Goal: Task Accomplishment & Management: Use online tool/utility

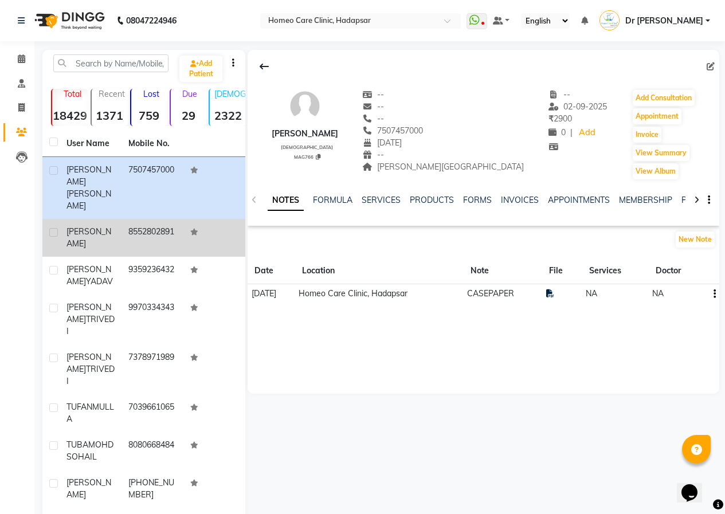
drag, startPoint x: 257, startPoint y: 237, endPoint x: 239, endPoint y: 220, distance: 25.1
click at [241, 222] on div "Add Patient Total 18429 Recent 1371 Lost 759 Due 29 [DEMOGRAPHIC_DATA] 2322 [DE…" at bounding box center [380, 333] width 677 height 566
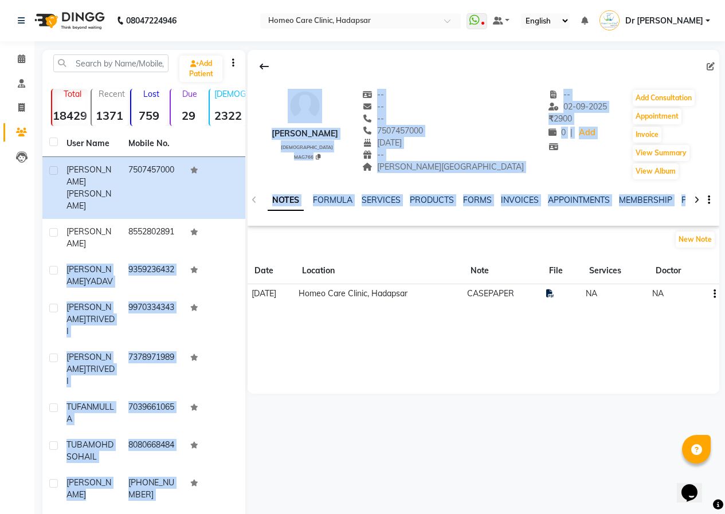
click at [275, 362] on div "[PERSON_NAME] [DEMOGRAPHIC_DATA] MAG766 -- -- -- 7507457000 [DATE] -- [PERSON_N…" at bounding box center [484, 222] width 472 height 344
click at [17, 57] on span at bounding box center [21, 59] width 20 height 13
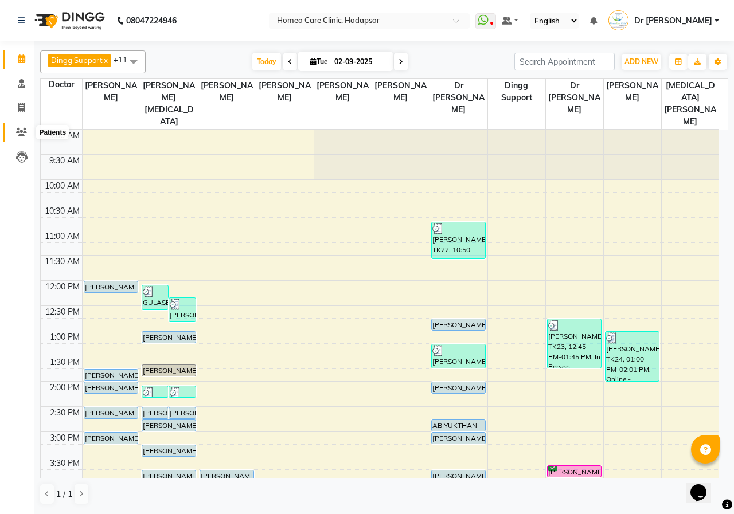
click at [21, 128] on icon at bounding box center [21, 132] width 11 height 9
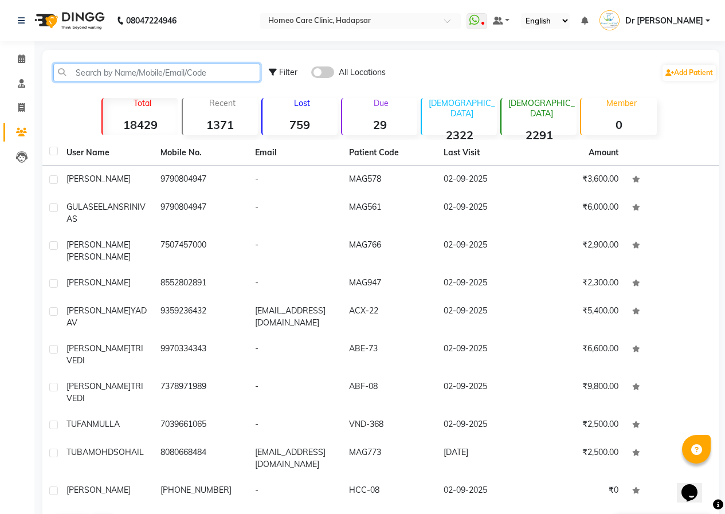
click at [108, 76] on input "text" at bounding box center [156, 73] width 207 height 18
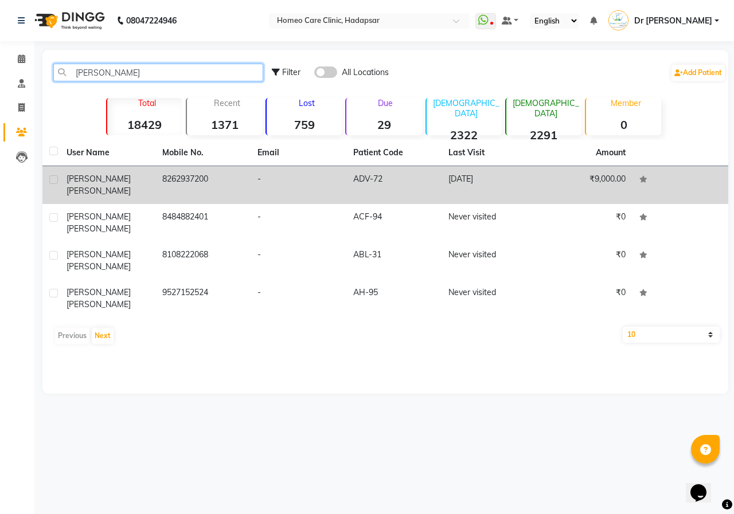
type input "[PERSON_NAME]"
click at [147, 183] on div "[PERSON_NAME]" at bounding box center [107, 185] width 82 height 24
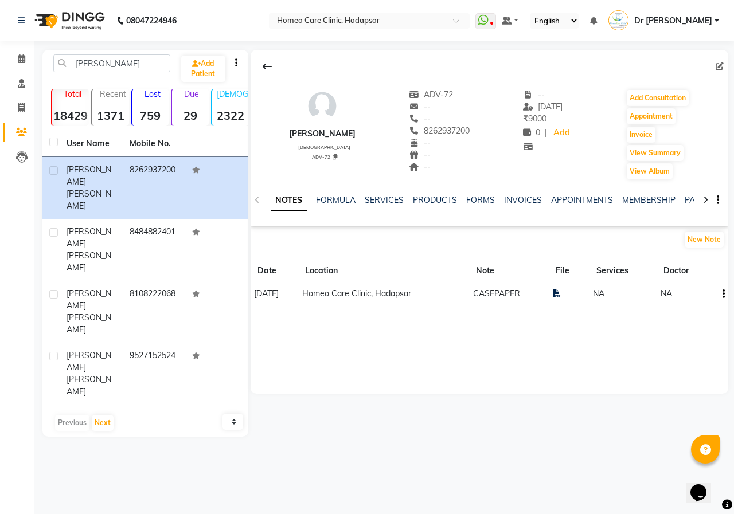
click at [561, 293] on tr "[DATE] Homeo Care Clinic, Hadapsar CASEPAPER NA NA" at bounding box center [488, 293] width 477 height 19
click at [561, 293] on icon at bounding box center [557, 293] width 8 height 8
click at [650, 93] on button "Add Consultation" at bounding box center [657, 98] width 62 height 16
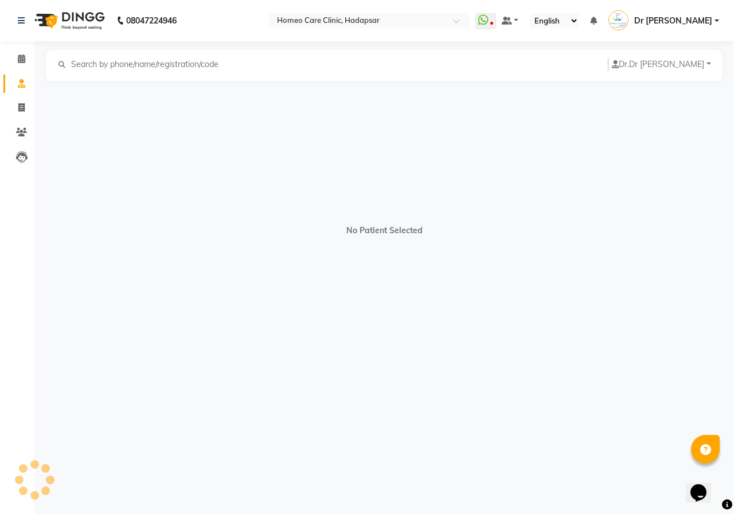
select select "[DEMOGRAPHIC_DATA]"
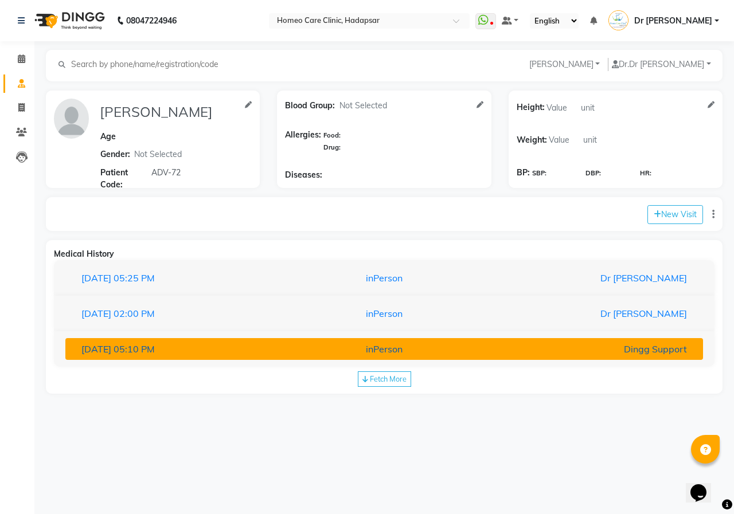
click at [594, 347] on div "Dingg Support" at bounding box center [591, 349] width 207 height 14
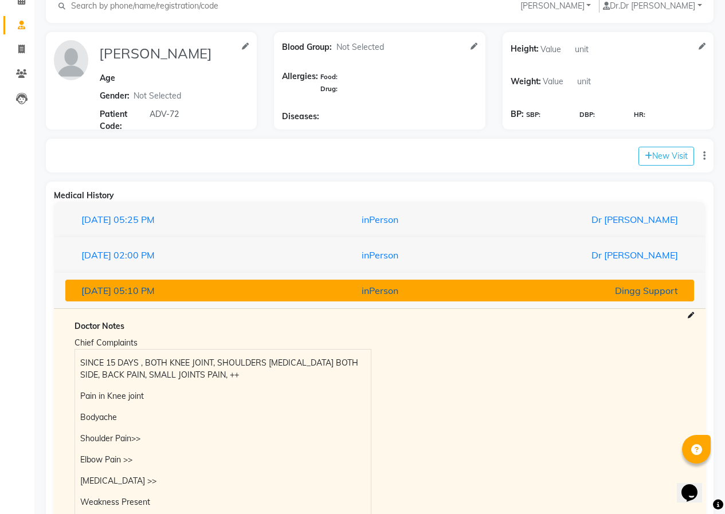
scroll to position [57, 0]
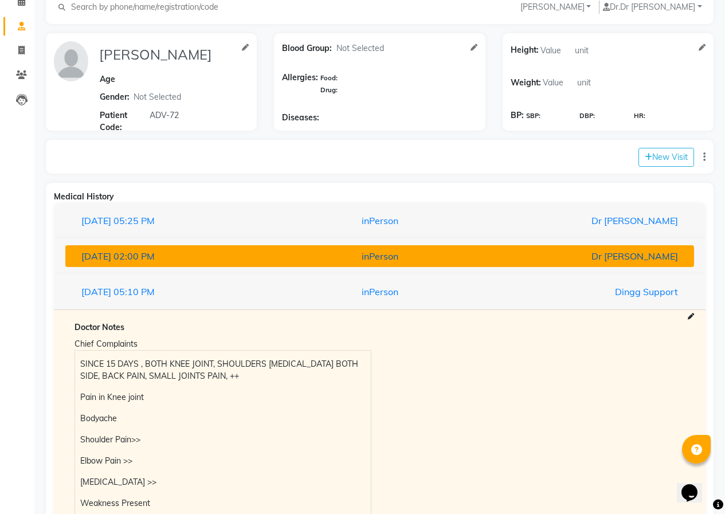
click at [519, 257] on div "Dr [PERSON_NAME]" at bounding box center [584, 256] width 205 height 14
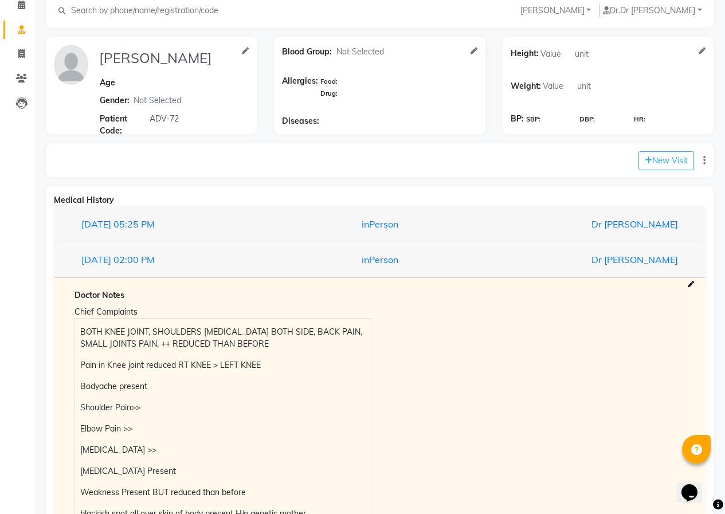
scroll to position [0, 0]
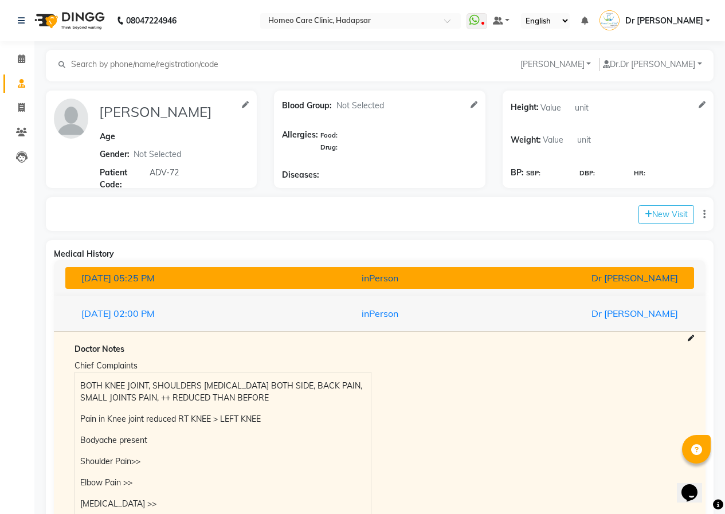
click at [507, 279] on div "Dr [PERSON_NAME]" at bounding box center [584, 278] width 205 height 14
